Goal: Information Seeking & Learning: Learn about a topic

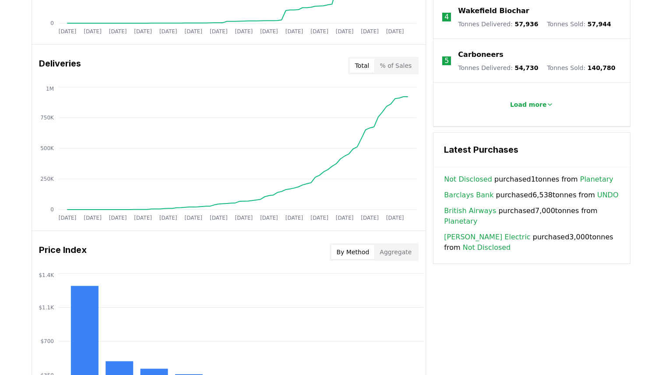
scroll to position [514, 0]
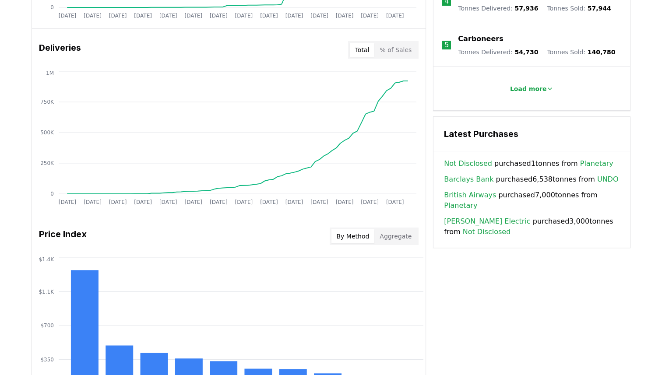
click at [597, 174] on link "UNDO" at bounding box center [607, 179] width 21 height 11
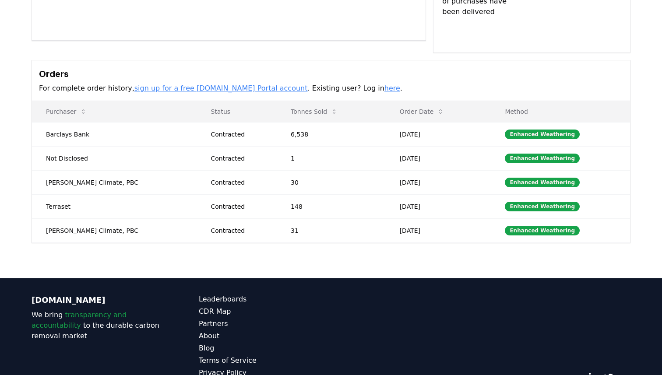
scroll to position [213, 0]
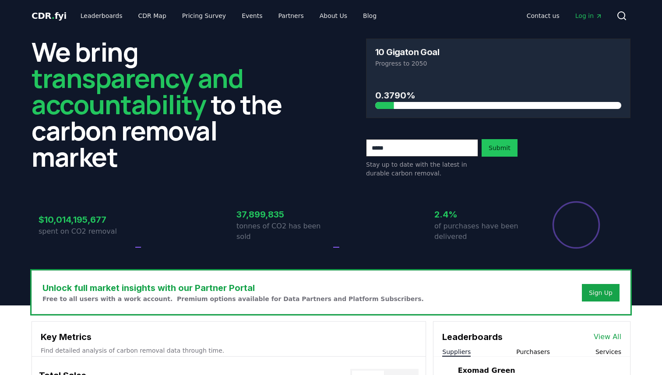
scroll to position [514, 0]
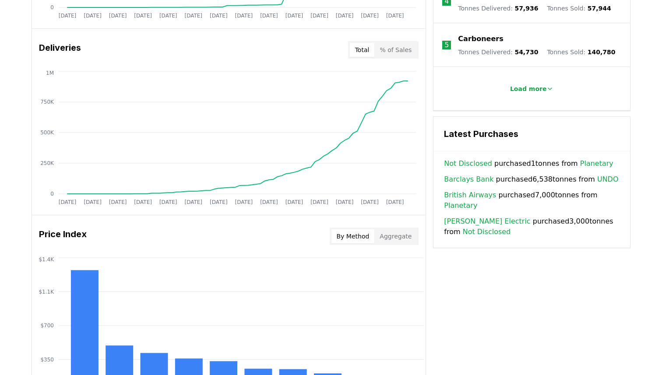
click at [590, 158] on link "Planetary" at bounding box center [596, 163] width 33 height 11
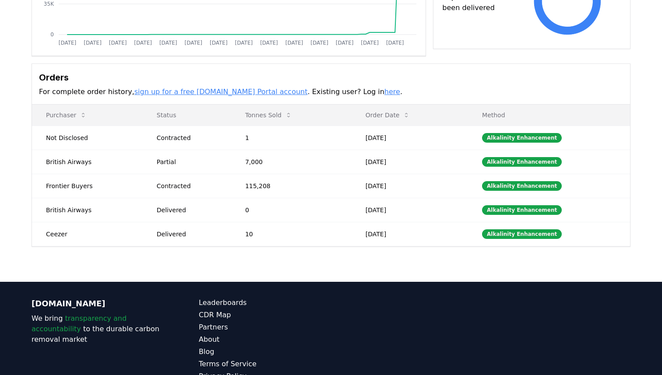
scroll to position [197, 0]
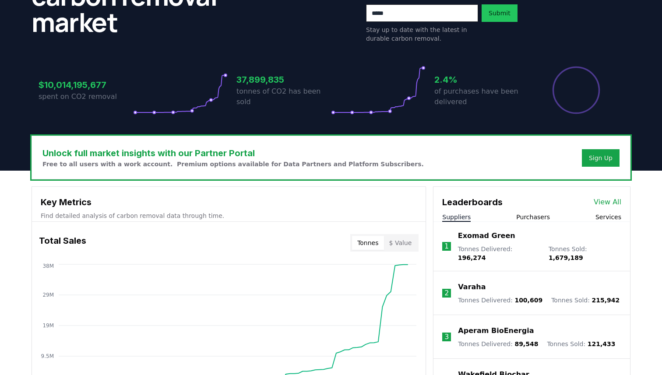
scroll to position [116, 0]
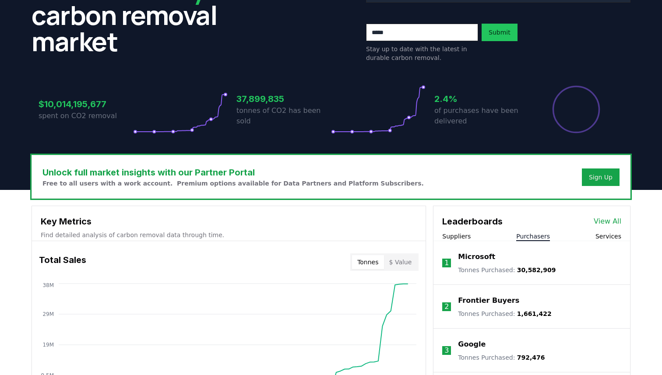
click at [527, 238] on button "Purchasers" at bounding box center [533, 236] width 34 height 9
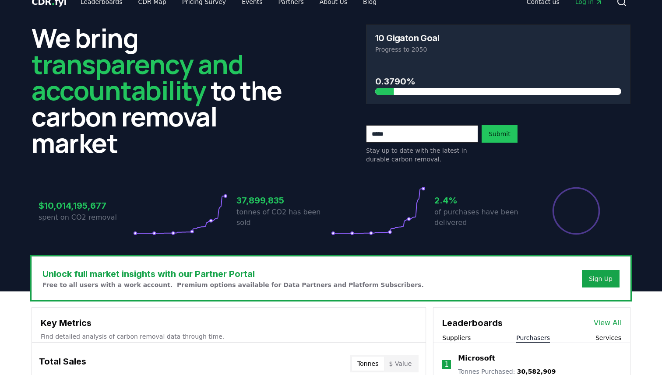
scroll to position [0, 0]
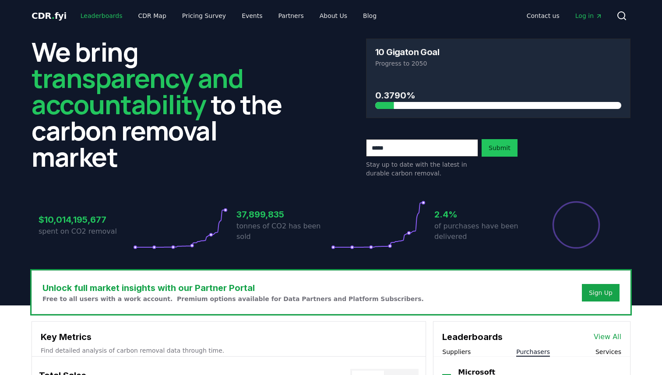
click at [100, 15] on link "Leaderboards" at bounding box center [102, 16] width 56 height 16
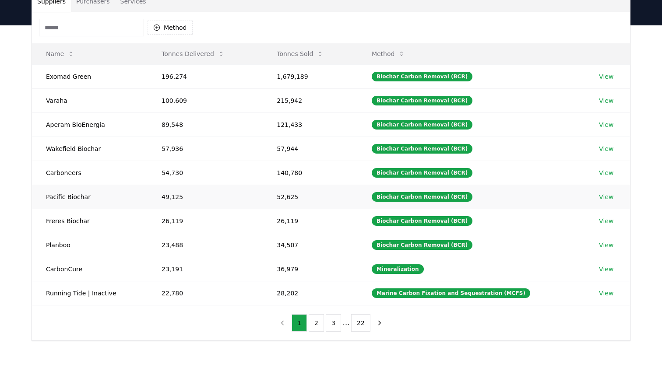
scroll to position [77, 0]
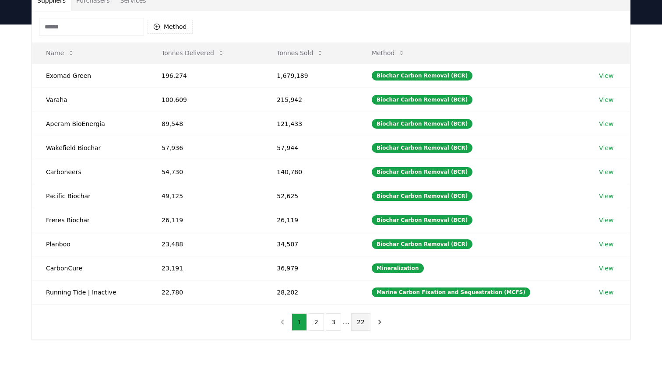
click at [361, 326] on button "22" at bounding box center [360, 322] width 19 height 18
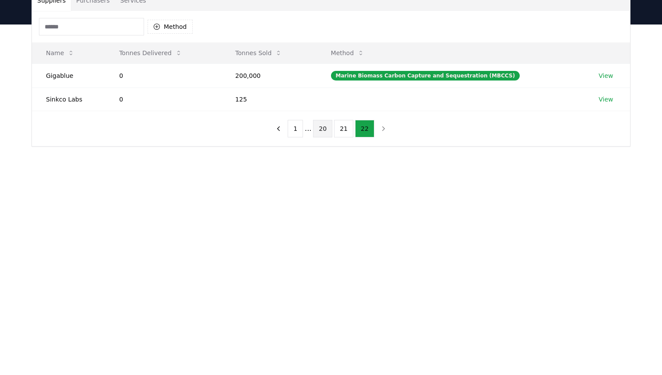
click at [320, 127] on button "20" at bounding box center [322, 129] width 19 height 18
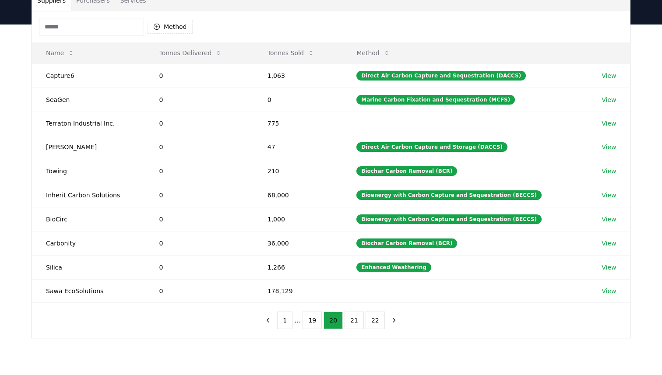
click at [131, 28] on input at bounding box center [91, 27] width 105 height 18
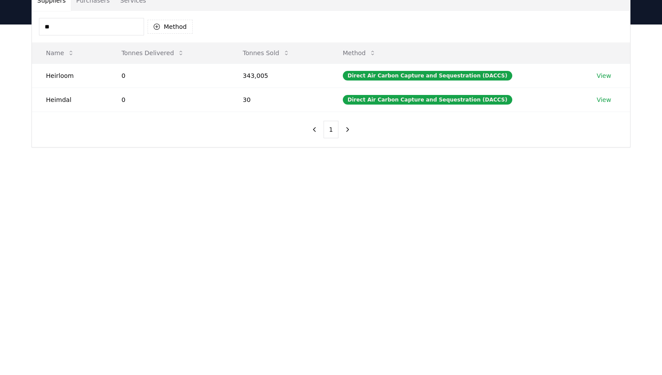
type input "*"
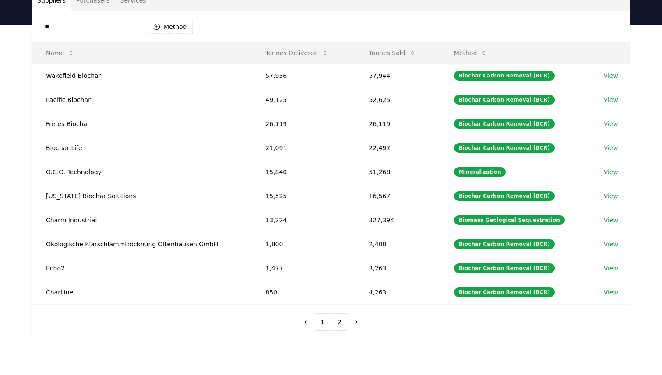
type input "*"
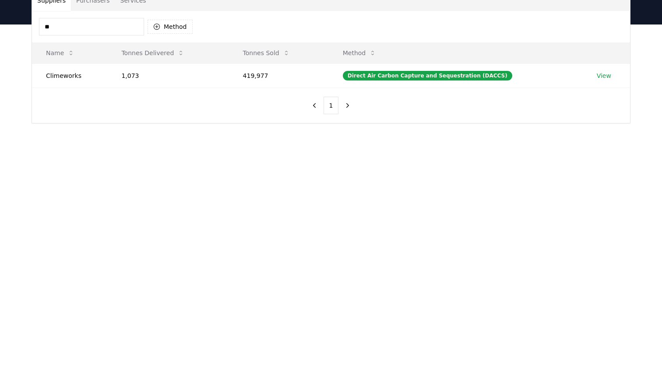
type input "*"
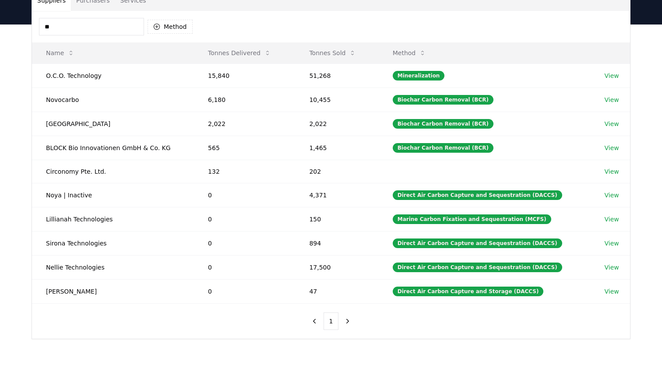
type input "*"
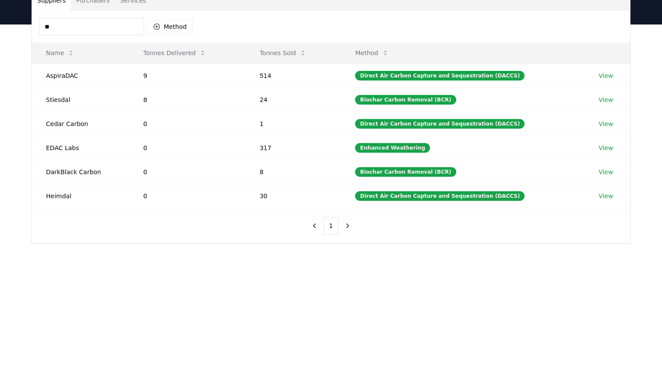
type input "*"
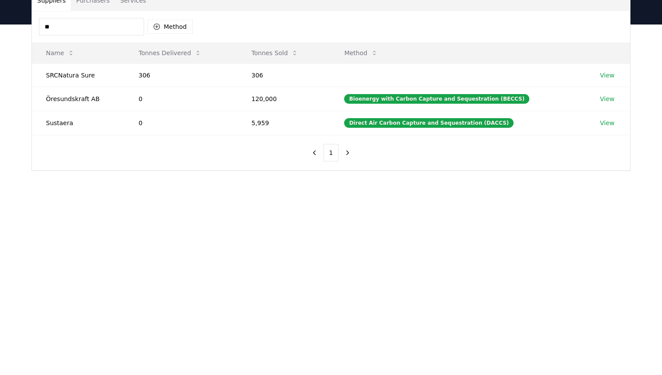
type input "*"
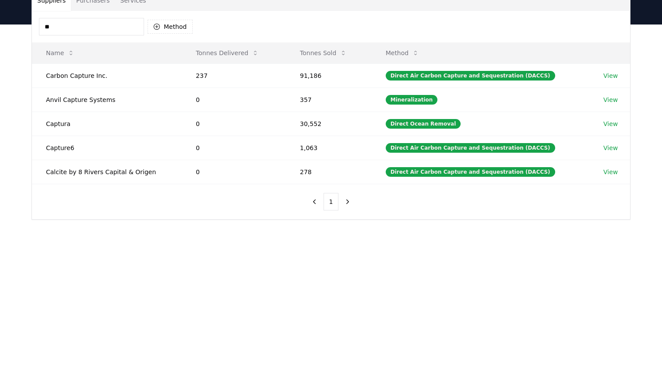
type input "*"
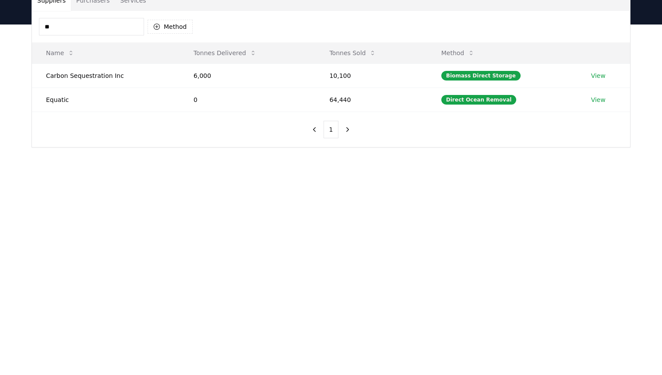
type input "*"
